Goal: Task Accomplishment & Management: Use online tool/utility

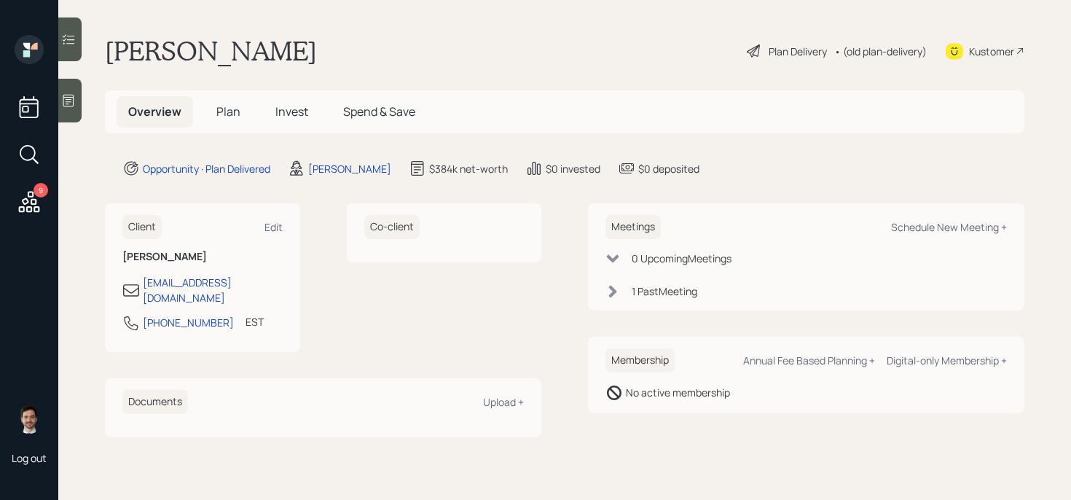
click at [800, 55] on div "Plan Delivery" at bounding box center [798, 51] width 58 height 15
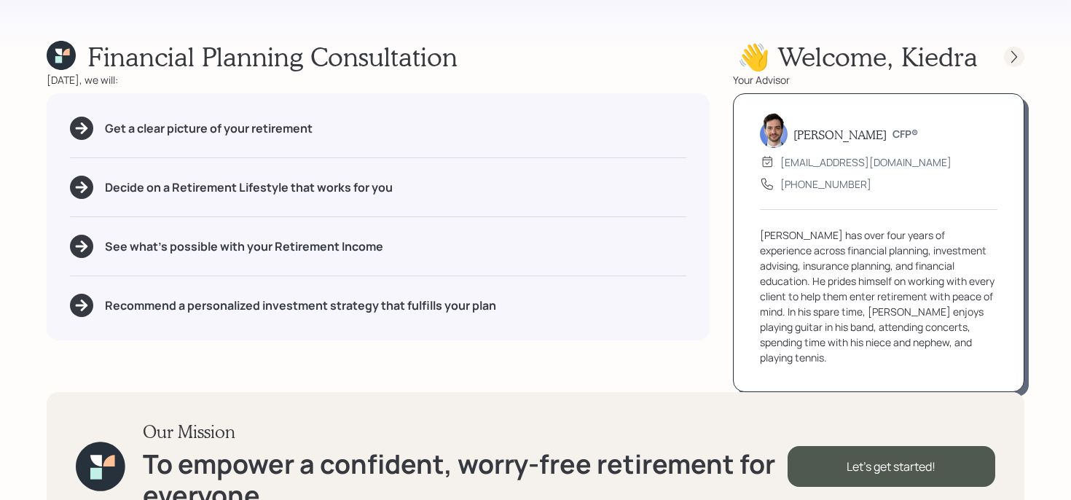
click at [1023, 58] on div at bounding box center [1014, 57] width 20 height 20
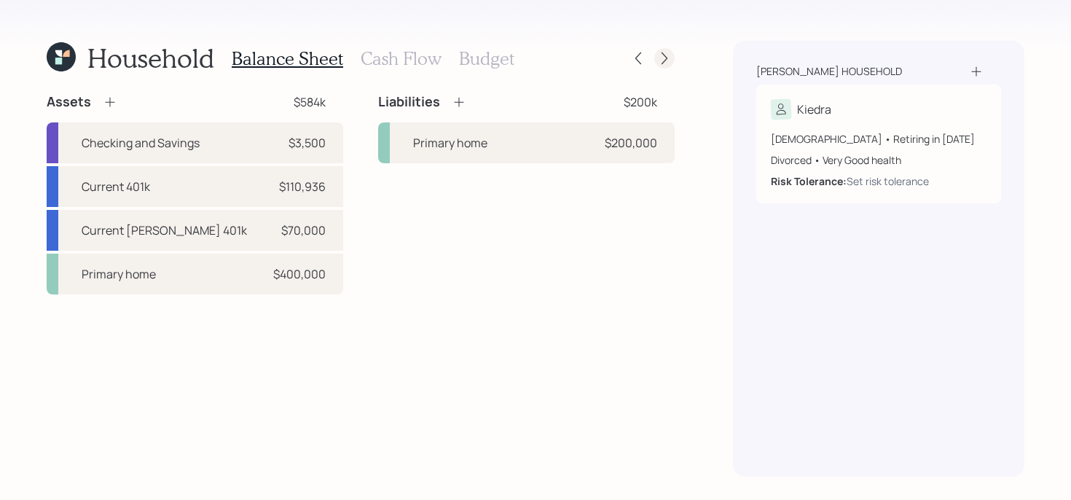
click at [671, 57] on icon at bounding box center [664, 58] width 15 height 15
